Goal: Task Accomplishment & Management: Manage account settings

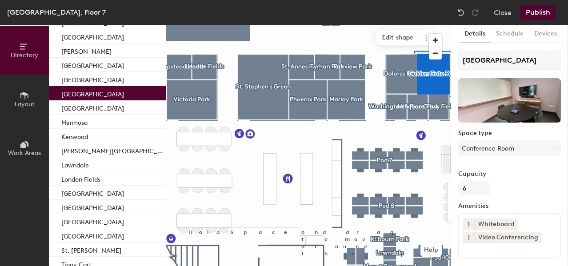
scroll to position [96, 0]
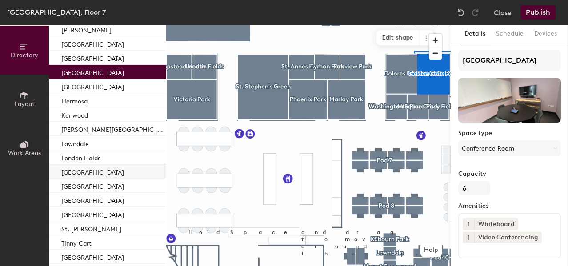
click at [103, 172] on div "[GEOGRAPHIC_DATA]" at bounding box center [107, 171] width 117 height 14
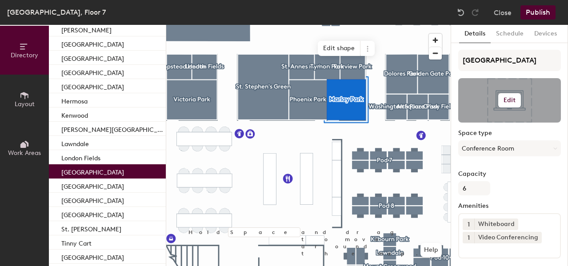
click at [508, 102] on h6 "Edit" at bounding box center [509, 100] width 12 height 7
click at [493, 123] on input "file" at bounding box center [517, 126] width 102 height 13
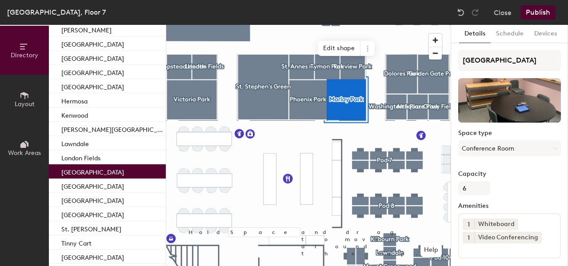
click at [539, 12] on button "Publish" at bounding box center [537, 12] width 35 height 14
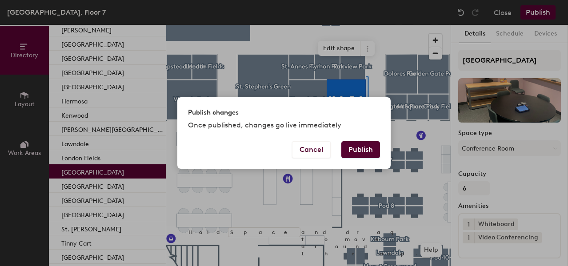
click at [363, 148] on button "Publish" at bounding box center [360, 149] width 39 height 17
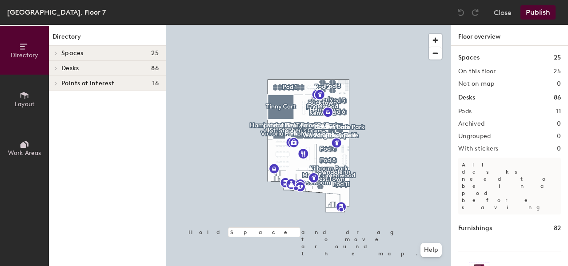
click at [100, 50] on h4 "Spaces 25" at bounding box center [109, 53] width 97 height 7
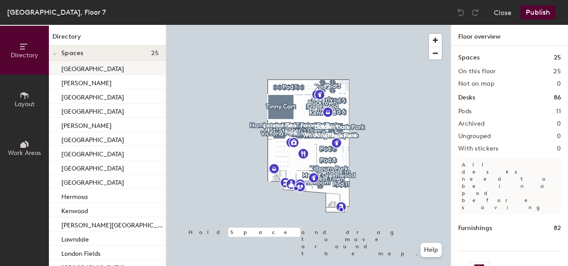
click at [97, 70] on p "[GEOGRAPHIC_DATA]" at bounding box center [92, 68] width 63 height 10
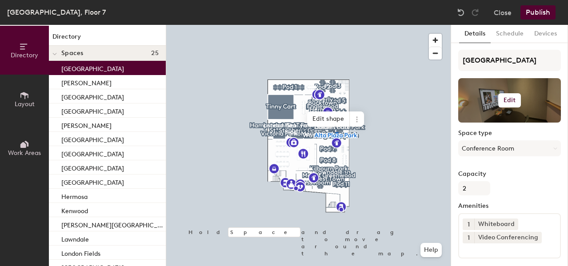
click at [510, 99] on h6 "Edit" at bounding box center [509, 100] width 12 height 7
click at [481, 125] on input "file" at bounding box center [517, 126] width 102 height 13
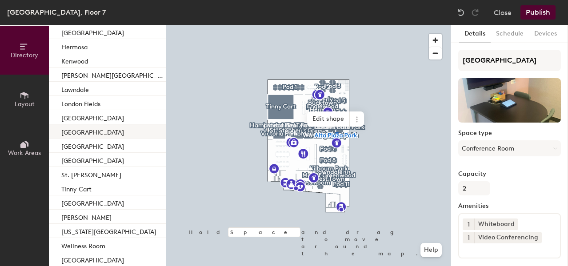
scroll to position [188, 0]
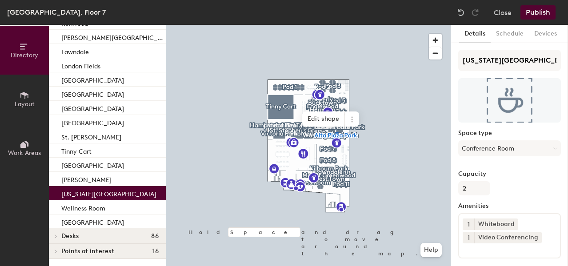
click at [116, 193] on p "[US_STATE][GEOGRAPHIC_DATA]" at bounding box center [108, 193] width 95 height 10
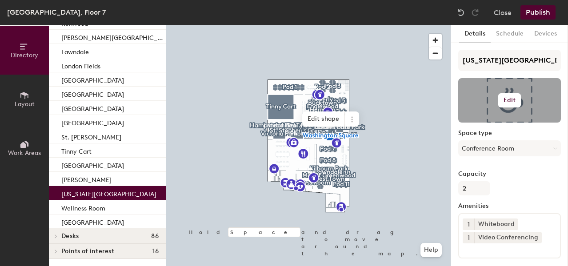
click at [512, 102] on h6 "Edit" at bounding box center [509, 100] width 12 height 7
click at [489, 124] on input "file" at bounding box center [517, 126] width 102 height 13
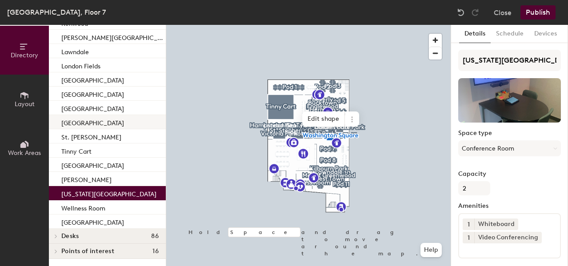
scroll to position [0, 0]
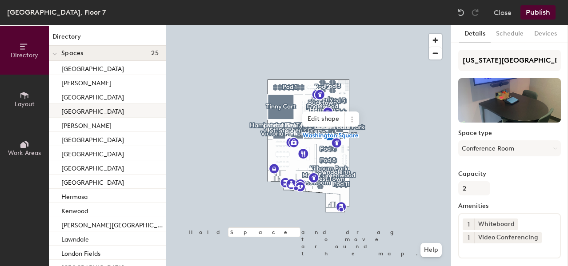
click at [100, 111] on div "[GEOGRAPHIC_DATA]" at bounding box center [107, 111] width 117 height 14
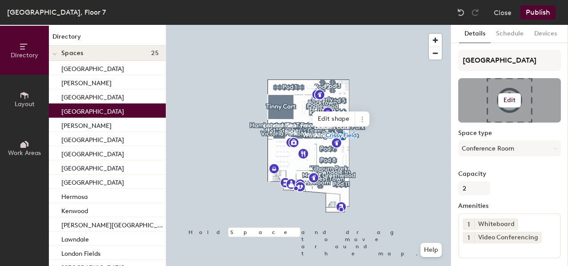
click at [510, 100] on h6 "Edit" at bounding box center [509, 100] width 12 height 7
click at [483, 127] on input "file" at bounding box center [517, 126] width 102 height 13
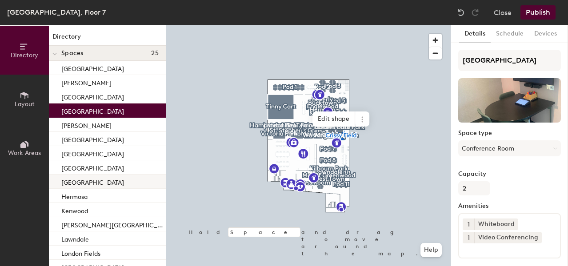
click at [108, 180] on p "[GEOGRAPHIC_DATA]" at bounding box center [92, 181] width 63 height 10
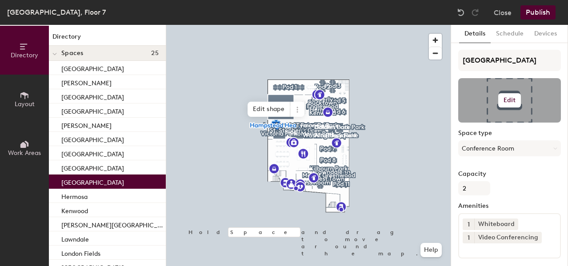
click at [509, 101] on h6 "Edit" at bounding box center [509, 100] width 12 height 7
click at [490, 121] on input "file" at bounding box center [517, 126] width 102 height 13
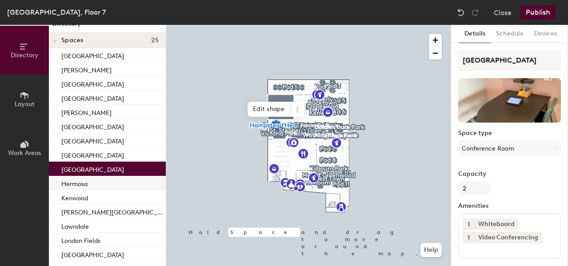
scroll to position [16, 0]
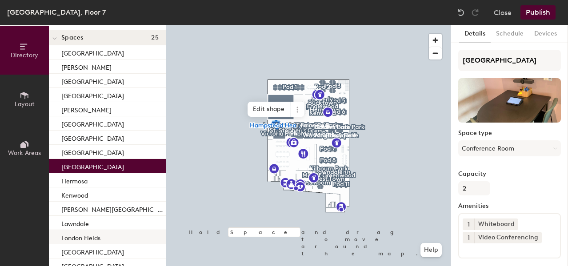
click at [107, 235] on div "London Fields" at bounding box center [107, 237] width 117 height 14
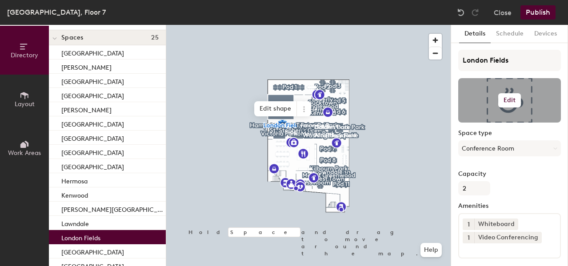
click at [515, 100] on h6 "Edit" at bounding box center [509, 100] width 12 height 7
click at [488, 125] on input "file" at bounding box center [517, 126] width 102 height 13
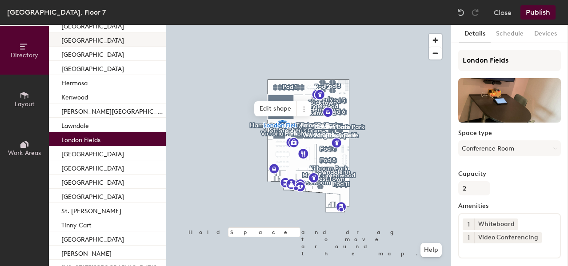
scroll to position [188, 0]
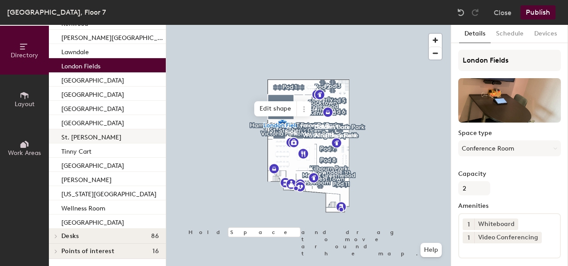
click at [108, 140] on p "St. [PERSON_NAME]" at bounding box center [91, 136] width 60 height 10
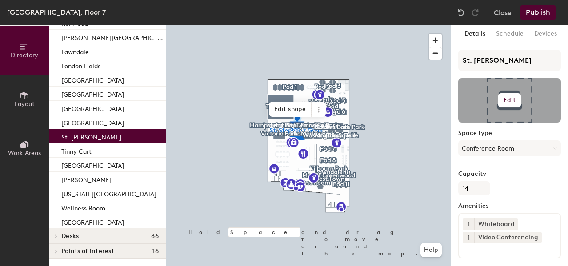
click at [508, 100] on h6 "Edit" at bounding box center [509, 100] width 12 height 7
click at [487, 126] on input "file" at bounding box center [517, 126] width 102 height 13
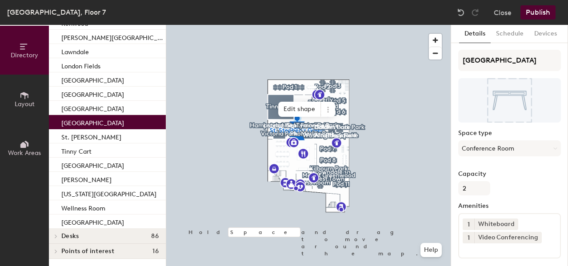
click at [111, 121] on div "[GEOGRAPHIC_DATA]" at bounding box center [107, 122] width 117 height 14
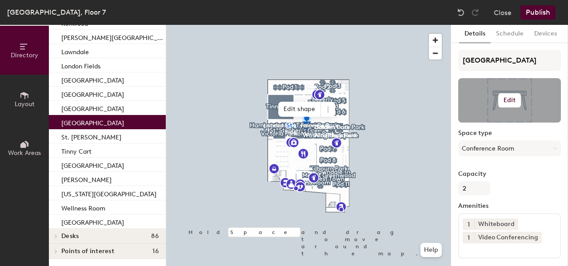
click at [509, 97] on h6 "Edit" at bounding box center [509, 100] width 12 height 7
click at [487, 120] on input "file" at bounding box center [517, 126] width 102 height 13
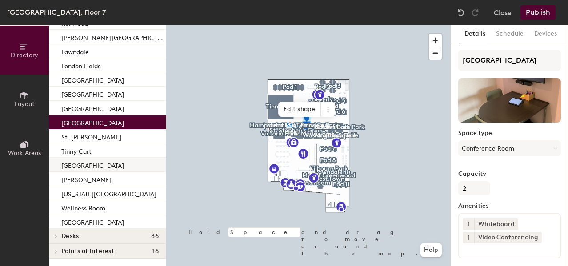
click at [102, 164] on div "[GEOGRAPHIC_DATA]" at bounding box center [107, 165] width 117 height 14
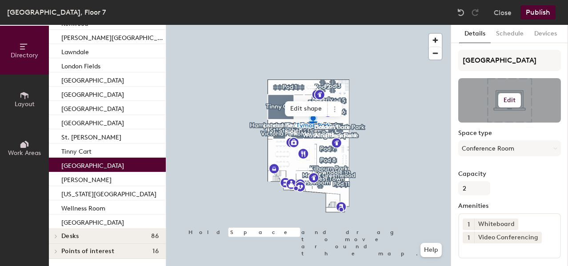
click at [508, 99] on h6 "Edit" at bounding box center [509, 100] width 12 height 7
click at [480, 123] on input "file" at bounding box center [517, 126] width 102 height 13
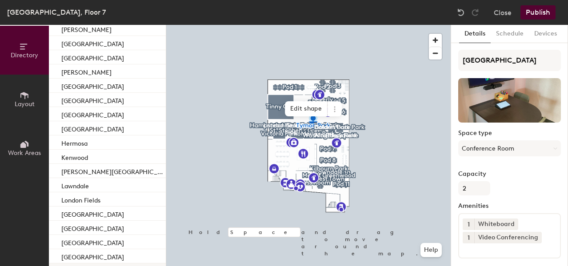
scroll to position [53, 0]
click at [106, 100] on div "[GEOGRAPHIC_DATA]" at bounding box center [107, 100] width 117 height 14
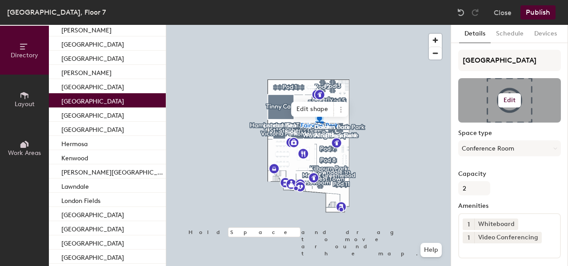
click at [510, 100] on h6 "Edit" at bounding box center [509, 100] width 12 height 7
click at [484, 124] on input "file" at bounding box center [517, 126] width 102 height 13
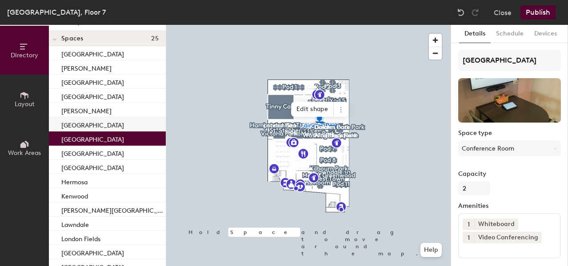
scroll to position [8, 0]
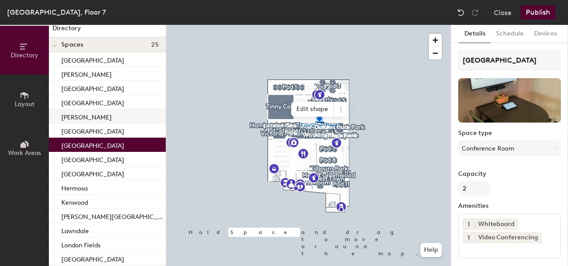
click at [116, 114] on div "[PERSON_NAME]" at bounding box center [107, 116] width 117 height 14
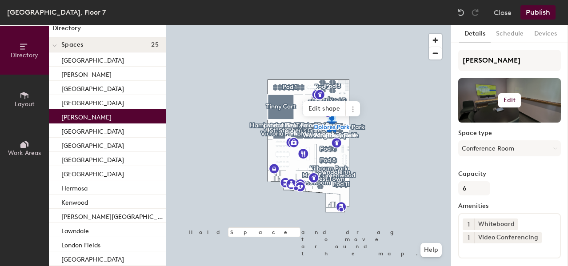
click at [506, 98] on h6 "Edit" at bounding box center [509, 100] width 12 height 7
click at [505, 123] on input "file" at bounding box center [517, 126] width 102 height 13
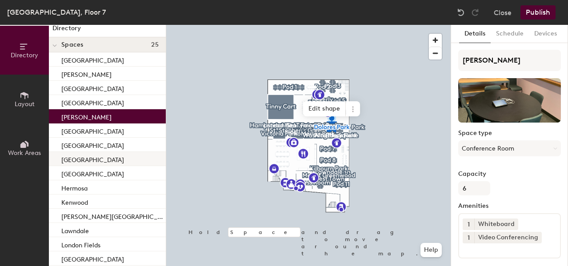
click at [103, 160] on p "[GEOGRAPHIC_DATA]" at bounding box center [92, 159] width 63 height 10
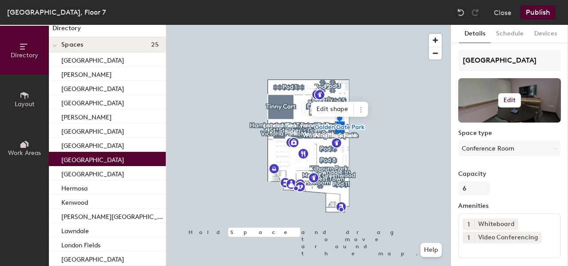
click at [510, 100] on h6 "Edit" at bounding box center [509, 100] width 12 height 7
click at [482, 123] on input "file" at bounding box center [517, 126] width 102 height 13
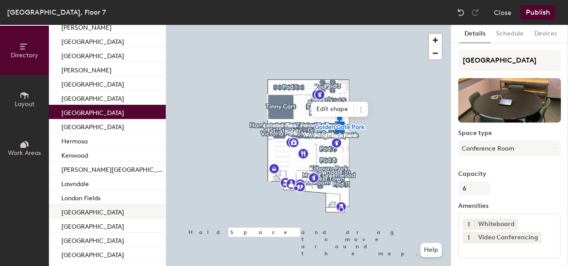
scroll to position [100, 0]
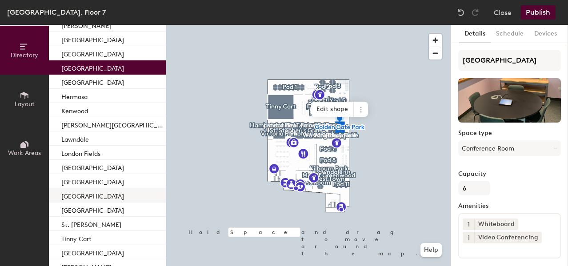
click at [96, 199] on p "[GEOGRAPHIC_DATA]" at bounding box center [92, 195] width 63 height 10
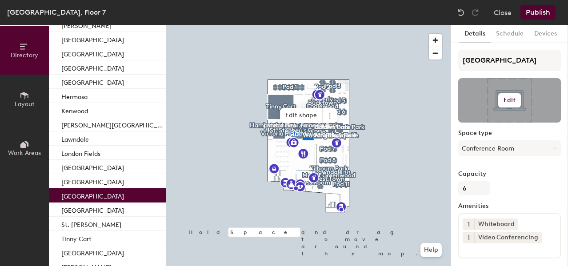
click at [511, 99] on h6 "Edit" at bounding box center [509, 100] width 12 height 7
click at [489, 124] on input "file" at bounding box center [517, 126] width 102 height 13
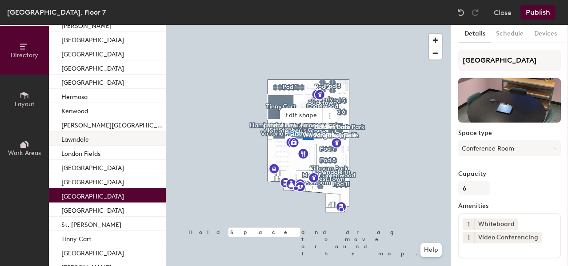
scroll to position [0, 0]
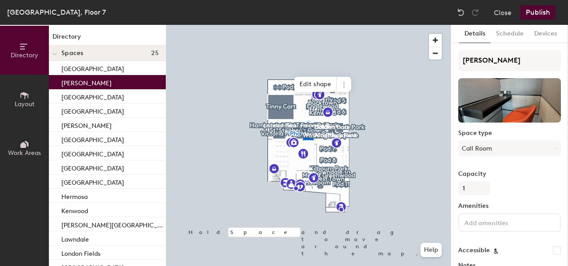
click at [111, 84] on div "[PERSON_NAME]" at bounding box center [107, 82] width 117 height 14
click at [538, 13] on button "Publish" at bounding box center [537, 12] width 35 height 14
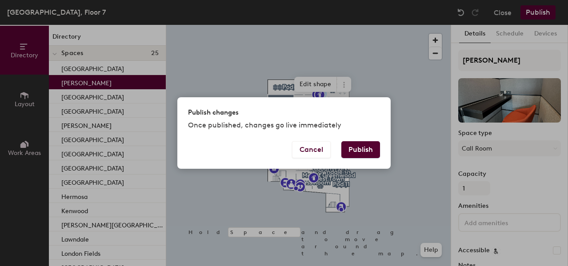
click at [359, 152] on button "Publish" at bounding box center [360, 149] width 39 height 17
